Goal: Information Seeking & Learning: Learn about a topic

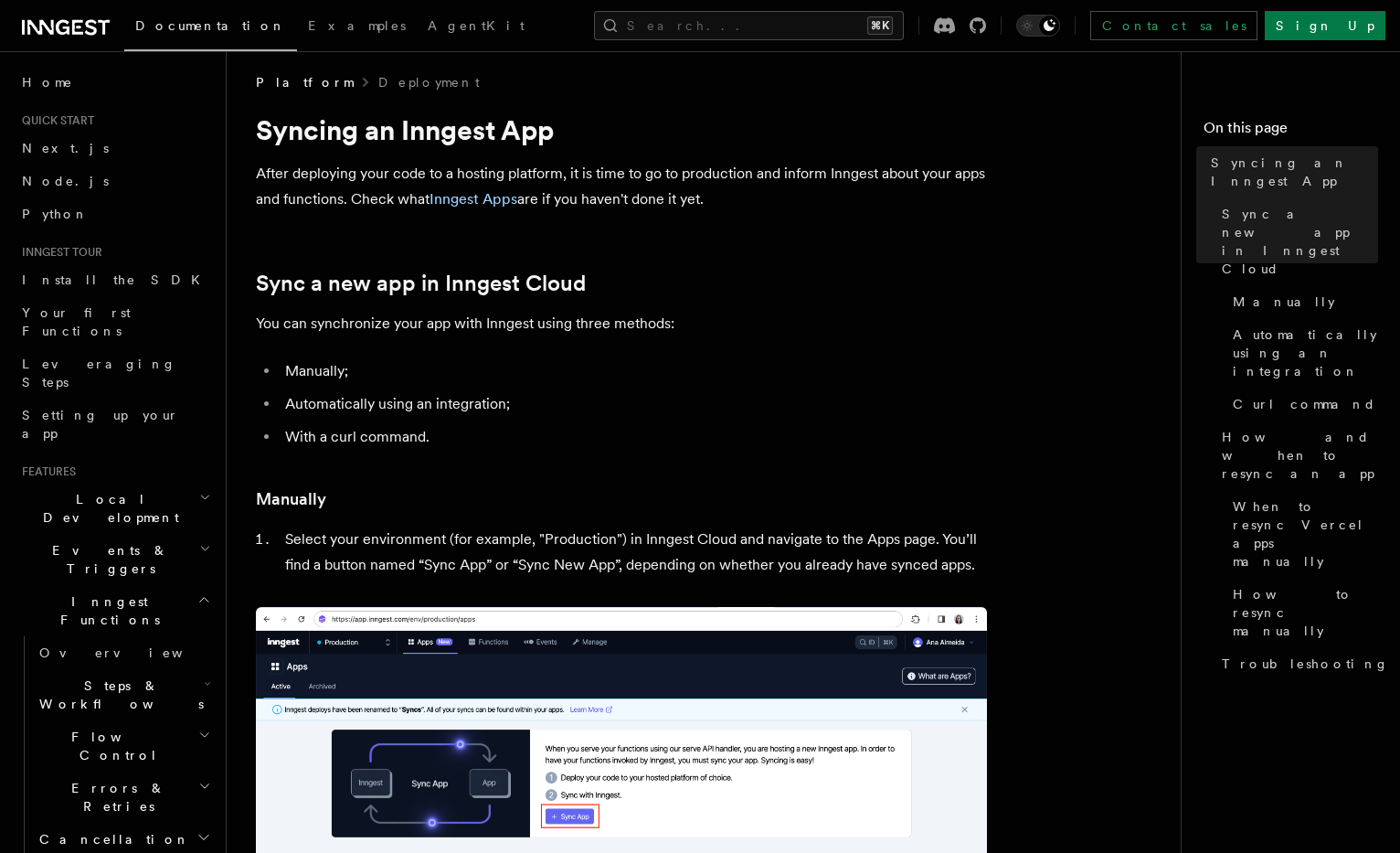
scroll to position [7, 0]
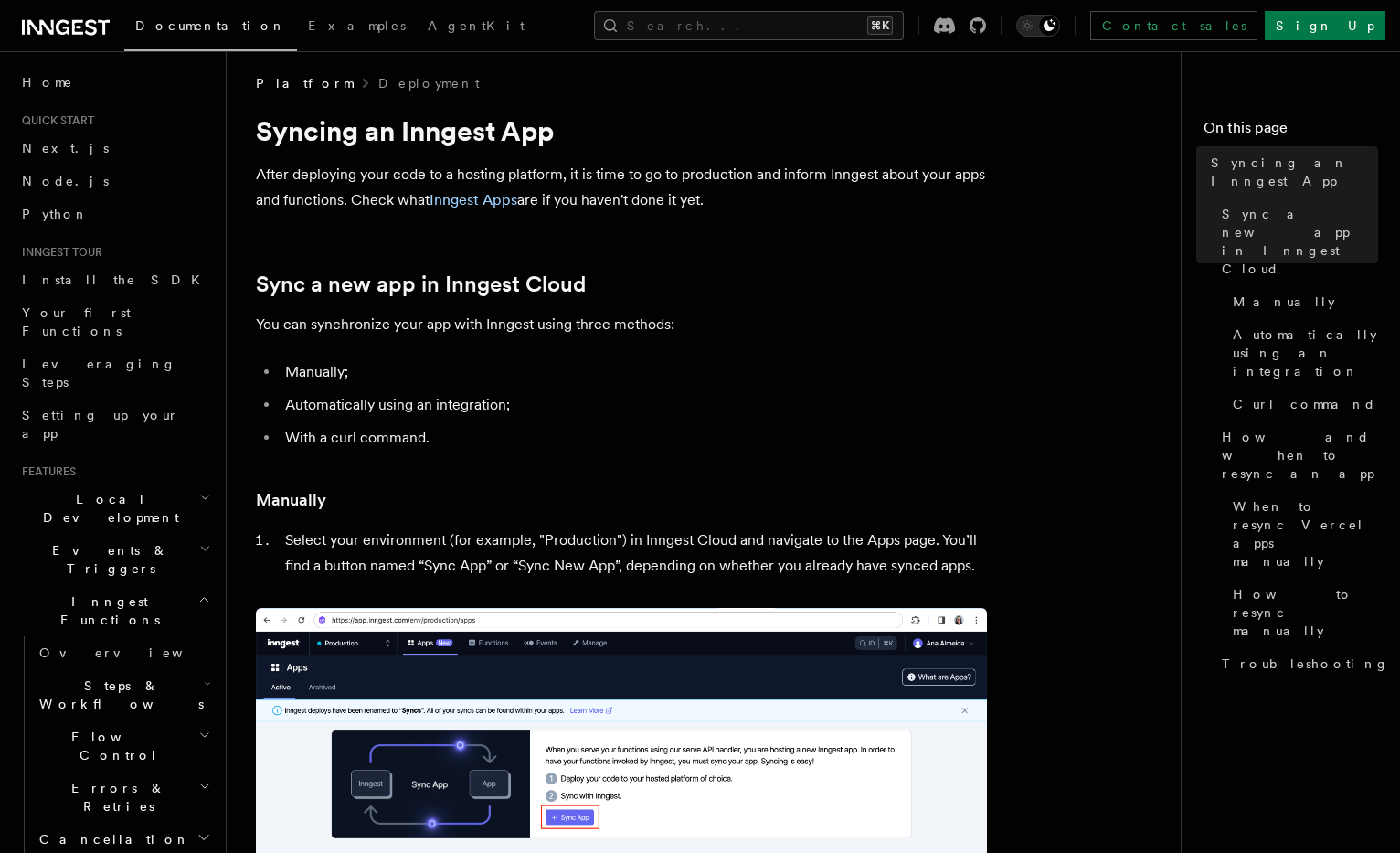
click at [846, 399] on li "Automatically using an integration;" at bounding box center [633, 405] width 707 height 25
click at [500, 202] on link "Inngest Apps" at bounding box center [474, 200] width 88 height 18
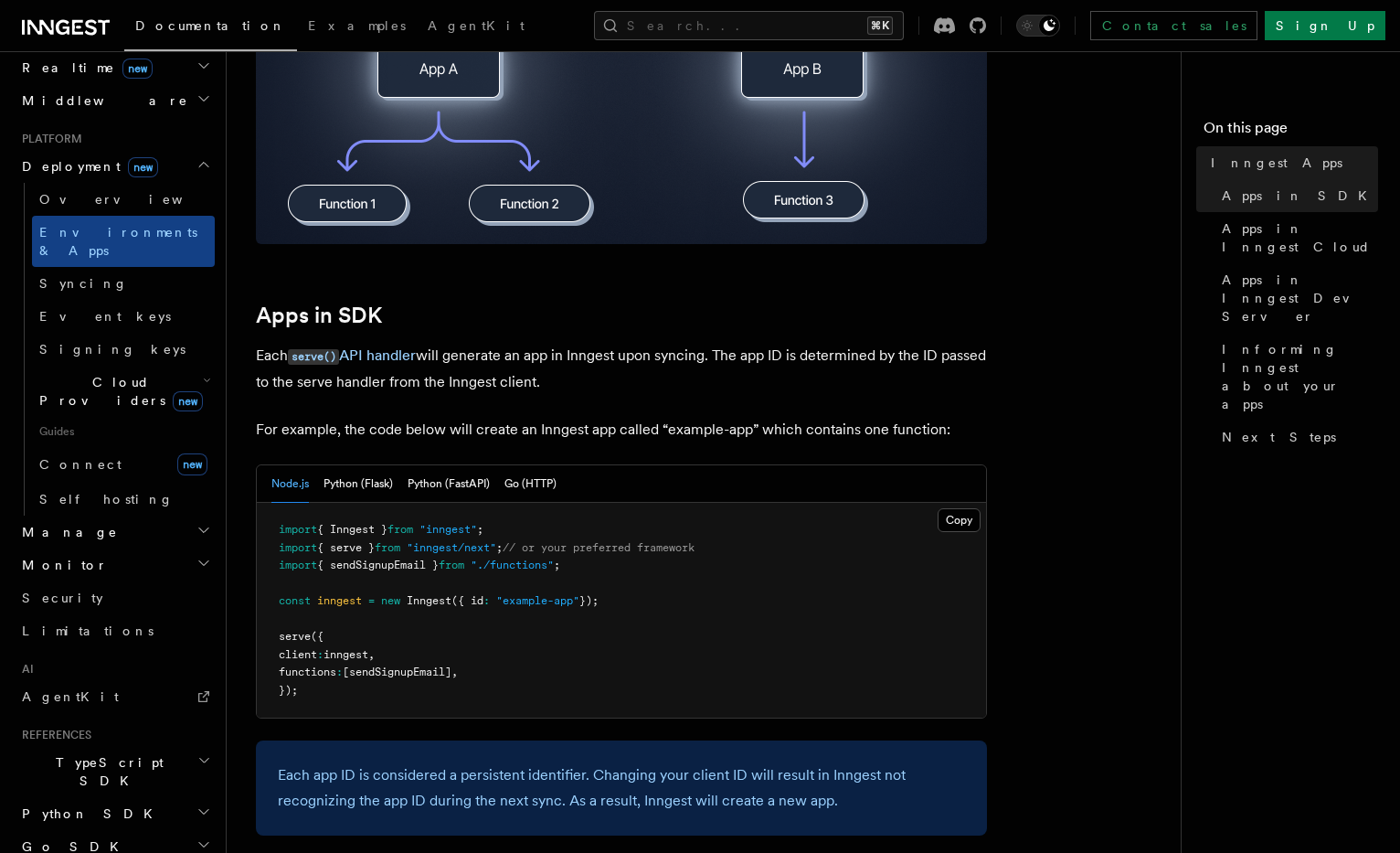
scroll to position [942, 0]
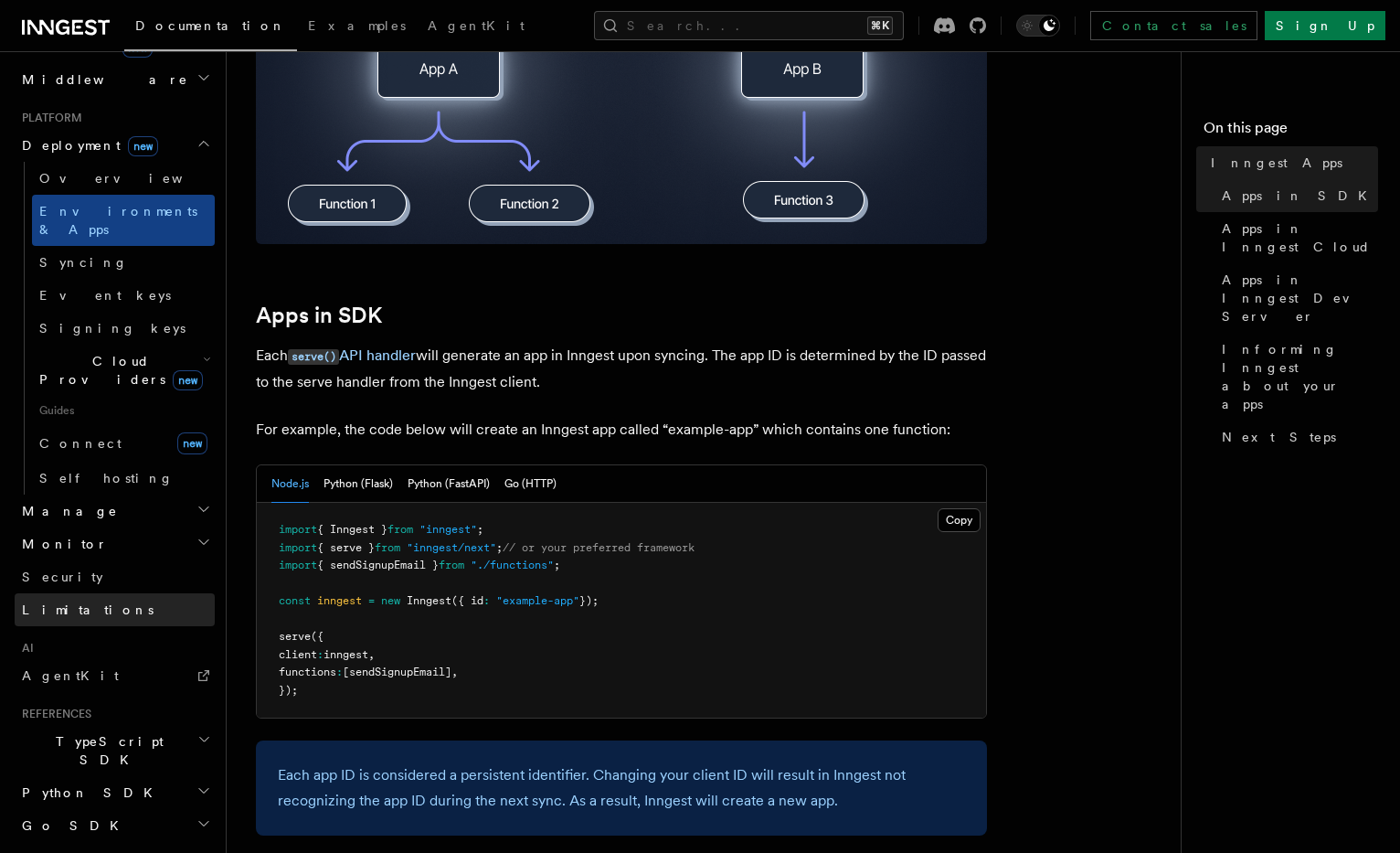
click at [47, 601] on span "Limitations" at bounding box center [87, 609] width 132 height 19
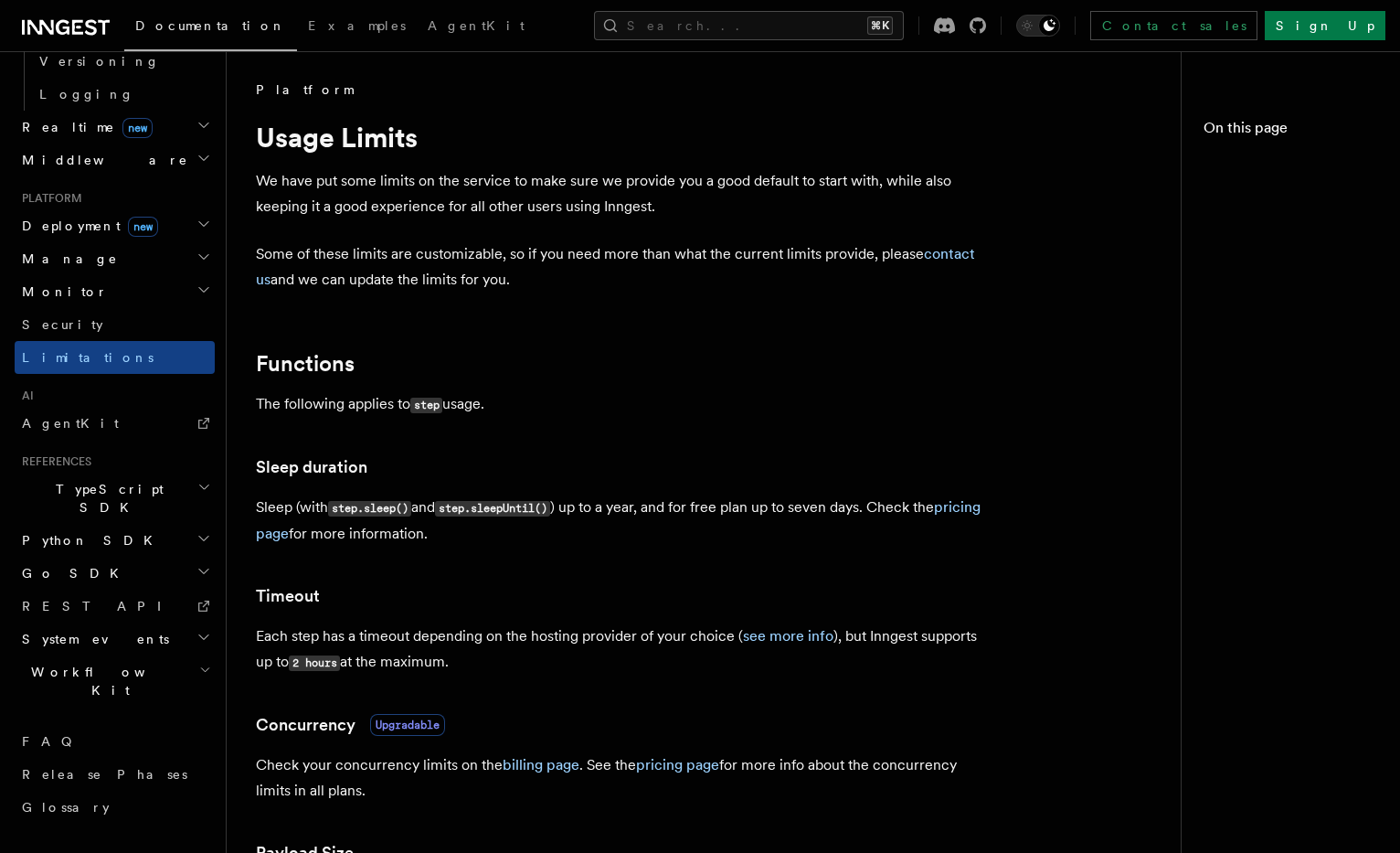
scroll to position [647, 0]
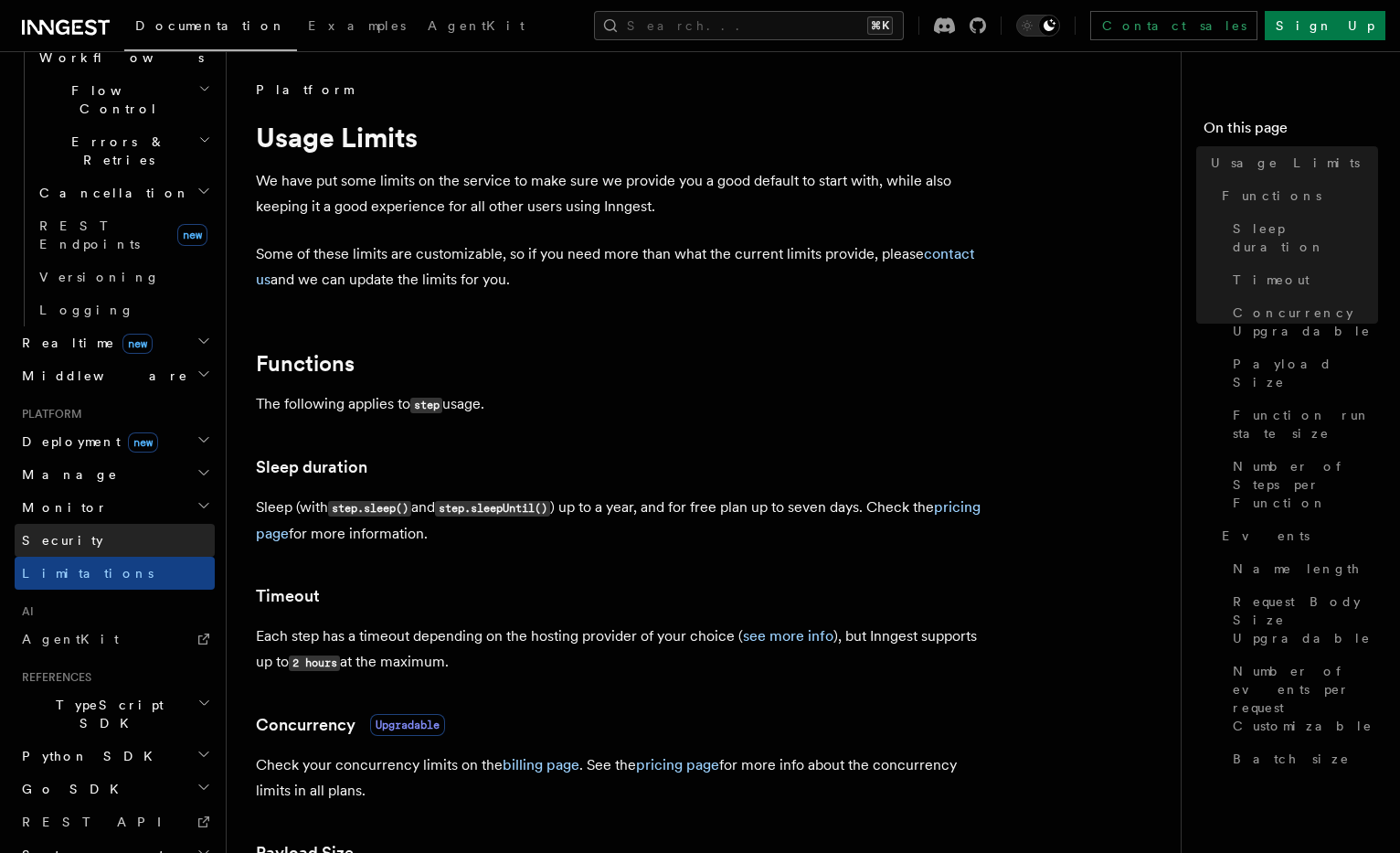
click at [47, 533] on span "Security" at bounding box center [62, 540] width 81 height 15
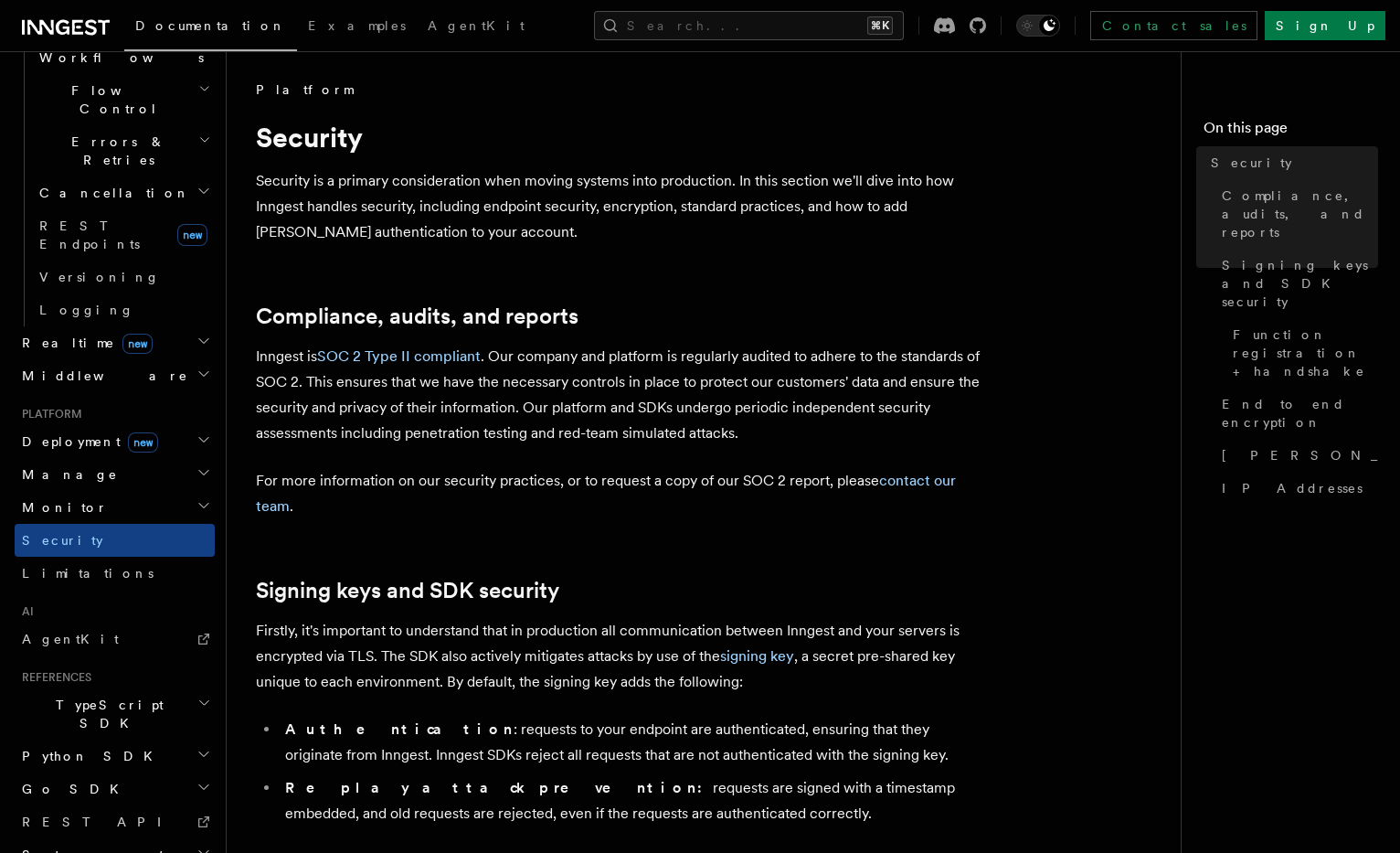
click at [57, 432] on span "Deployment new" at bounding box center [86, 441] width 144 height 19
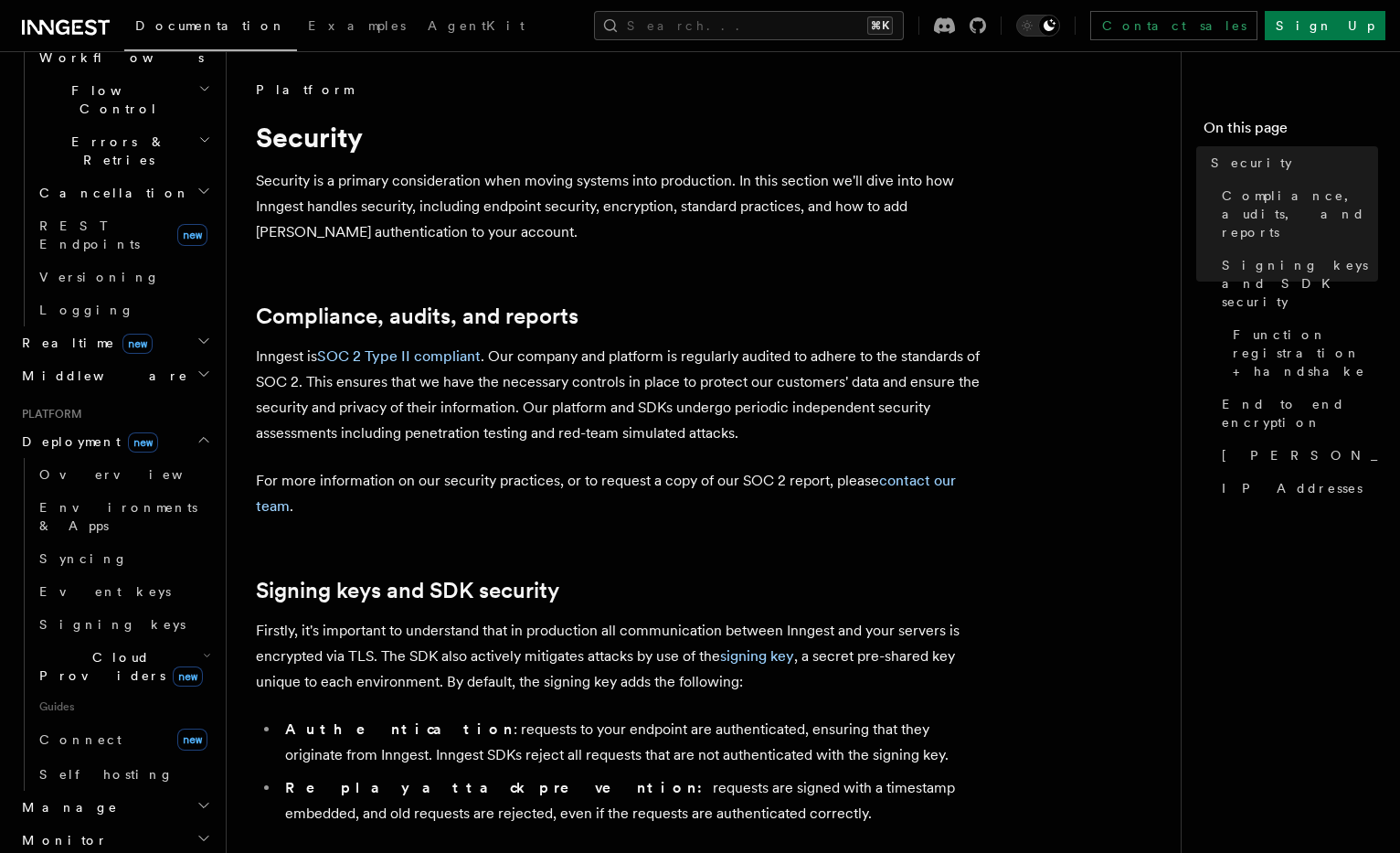
click at [204, 21] on span "Documentation" at bounding box center [210, 25] width 151 height 15
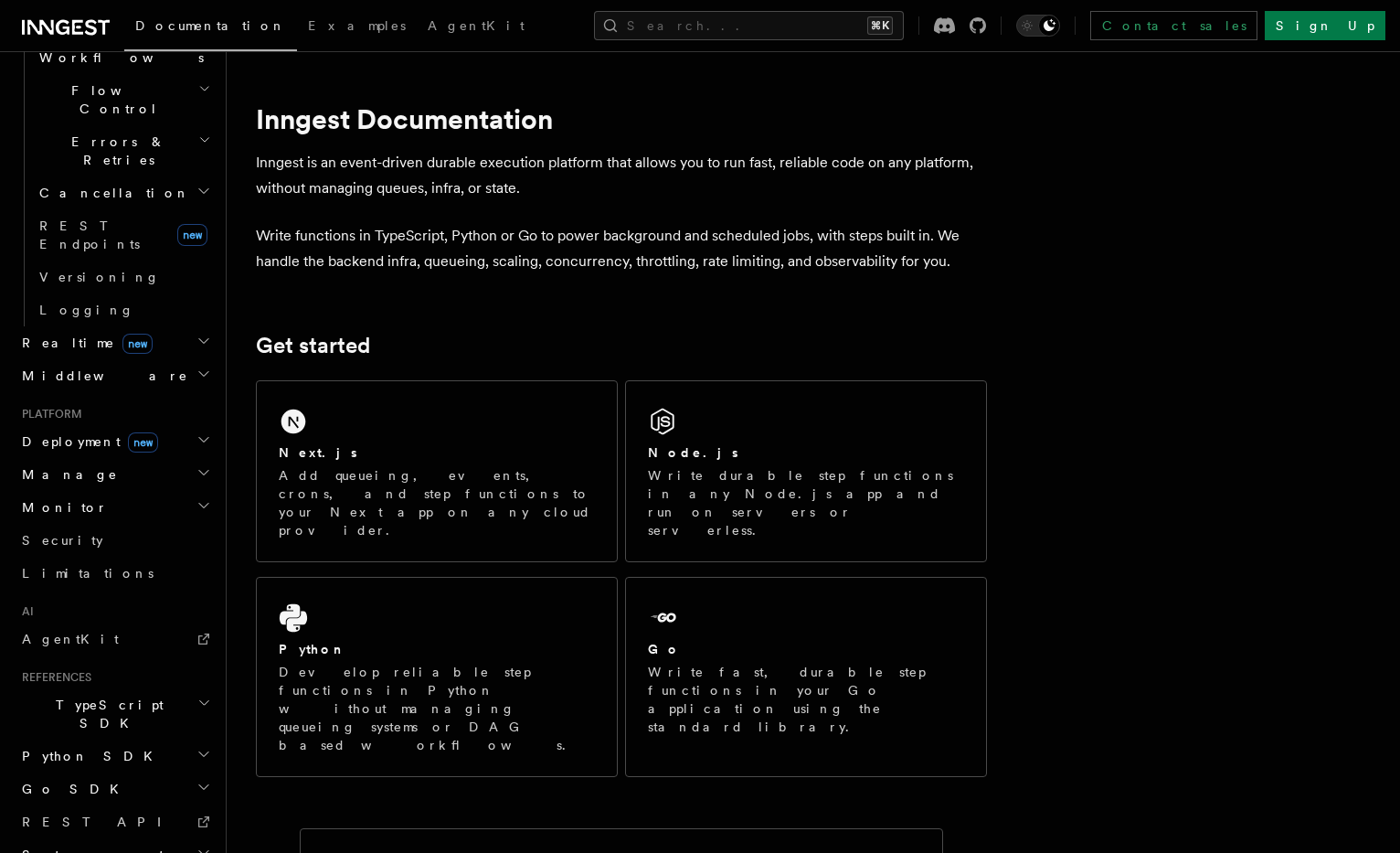
click at [223, 22] on span "Documentation" at bounding box center [210, 25] width 151 height 15
